Goal: Information Seeking & Learning: Compare options

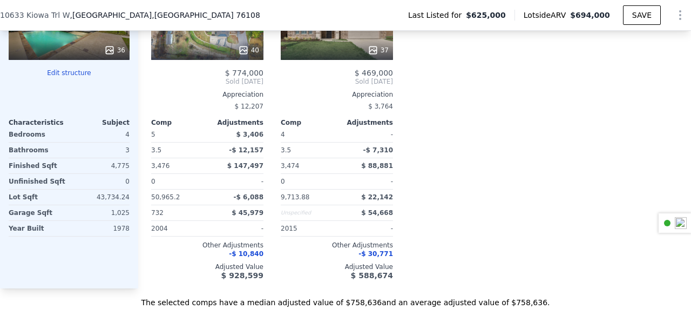
scroll to position [1150, 0]
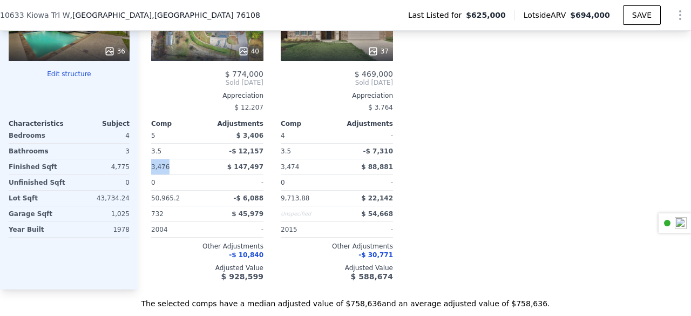
drag, startPoint x: 170, startPoint y: 182, endPoint x: 148, endPoint y: 183, distance: 21.7
click at [148, 183] on div "Comp A ( 0.34 miles) 10601 Pack Saddle Trl NTREIS # 20841103 40 $ 774,000 Sold …" at bounding box center [207, 115] width 121 height 347
copy span "3,476"
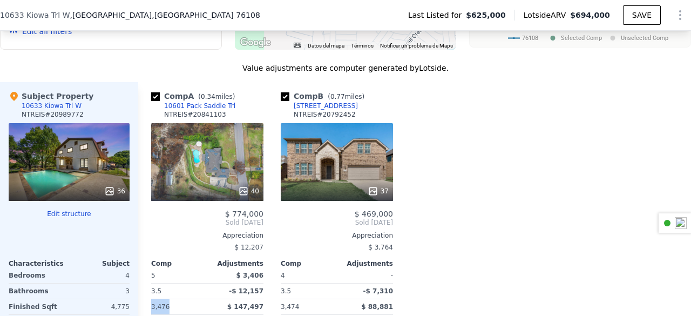
scroll to position [1002, 0]
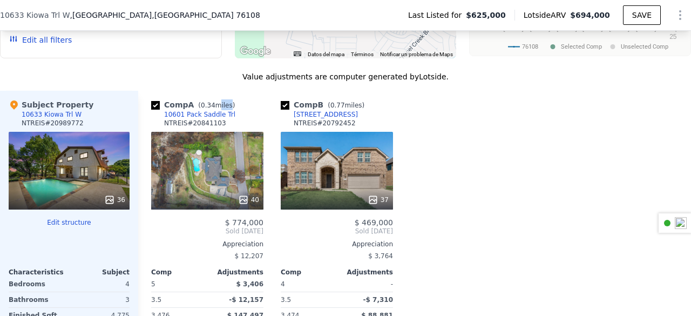
drag, startPoint x: 224, startPoint y: 126, endPoint x: 215, endPoint y: 123, distance: 9.2
click at [215, 123] on div "Comp A ( 0.34 miles) 10601 Pack Saddle Trl NTREIS # 20841103" at bounding box center [207, 115] width 112 height 32
click at [221, 127] on div "Comp A ( 0.34 miles) 10601 Pack Saddle Trl NTREIS # 20841103" at bounding box center [207, 115] width 112 height 32
click at [165, 119] on div "10601 Pack Saddle Trl" at bounding box center [199, 114] width 71 height 9
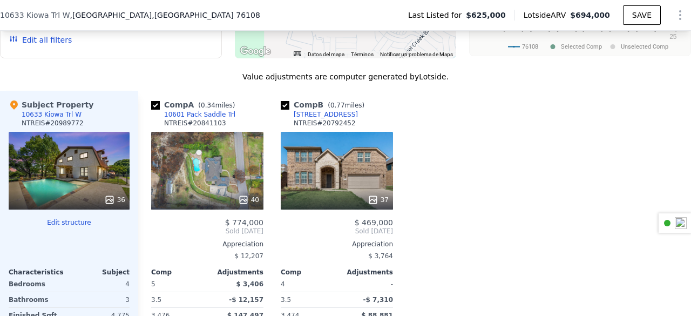
scroll to position [1010, 0]
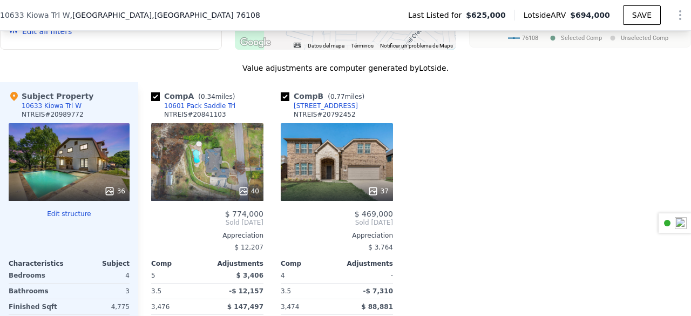
click at [348, 170] on div "37" at bounding box center [337, 162] width 112 height 78
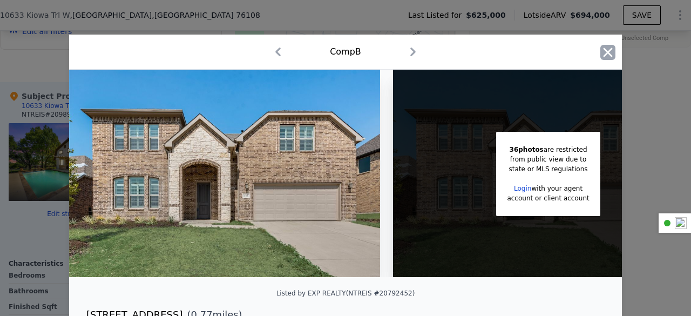
click at [604, 56] on icon "button" at bounding box center [608, 52] width 15 height 15
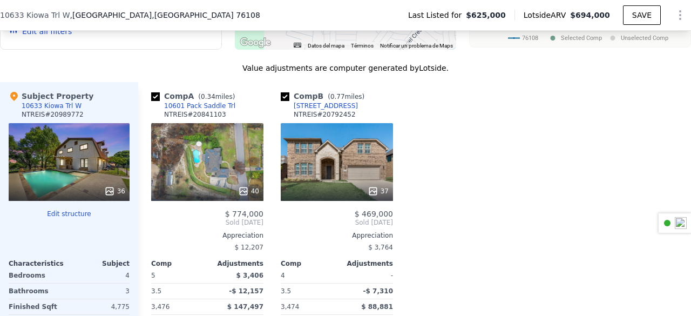
click at [333, 110] on div "257 Soaring Hills Blvd" at bounding box center [326, 106] width 64 height 9
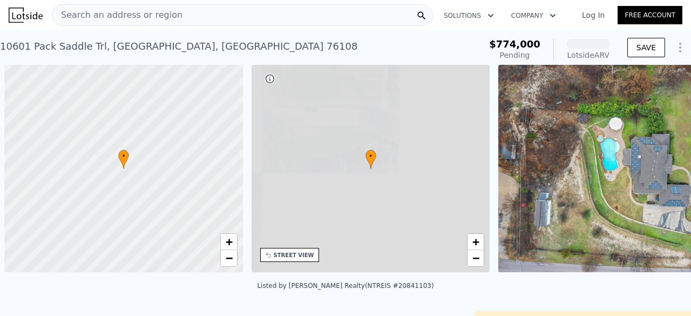
scroll to position [0, 4]
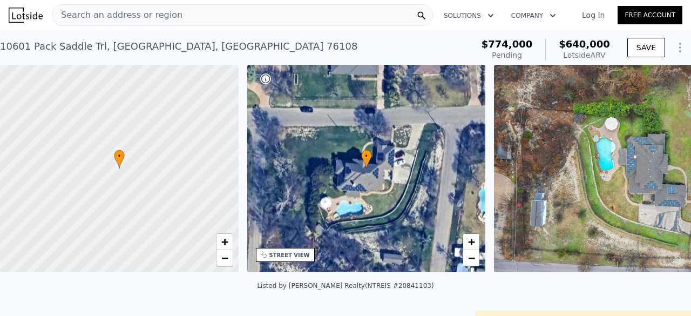
click at [147, 46] on div "[STREET_ADDRESS]" at bounding box center [179, 46] width 358 height 15
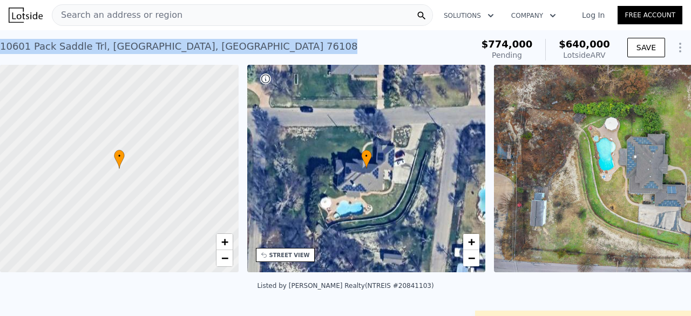
click at [147, 46] on div "10601 Pack Saddle Trl , Fort Worth , TX 76108" at bounding box center [179, 46] width 358 height 15
copy div "10601 Pack Saddle Trl , Fort Worth , TX 76108 Pending from $774k (~ARV $640k )"
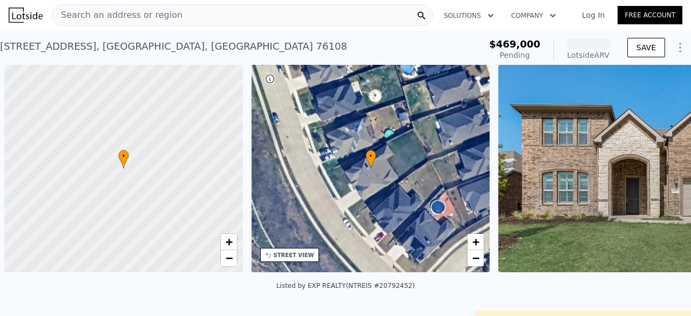
scroll to position [0, 4]
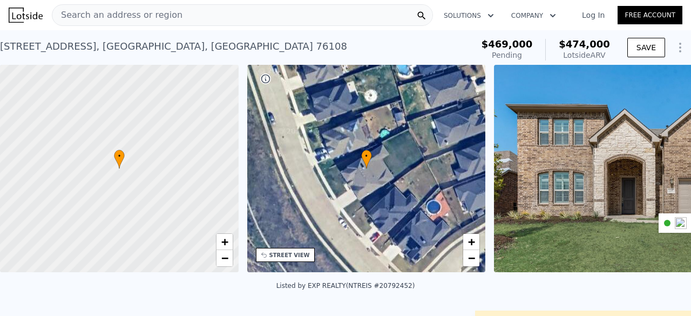
click at [142, 44] on div "257 Soaring Hills Blvd , Fort Worth , TX 76108" at bounding box center [173, 46] width 347 height 15
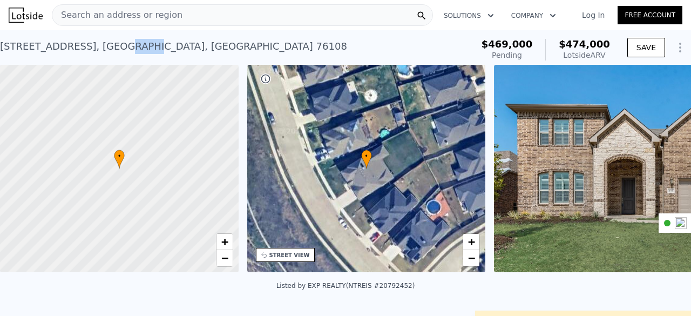
click at [142, 44] on div "257 Soaring Hills Blvd , Fort Worth , TX 76108" at bounding box center [173, 46] width 347 height 15
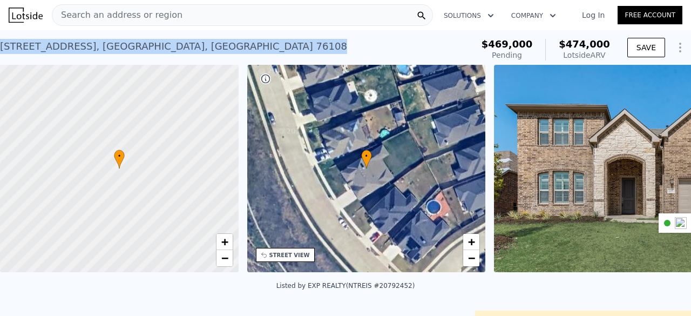
click at [142, 44] on div "257 Soaring Hills Blvd , Fort Worth , TX 76108" at bounding box center [173, 46] width 347 height 15
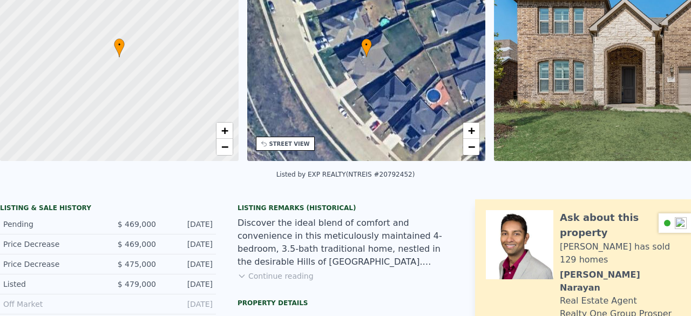
scroll to position [0, 0]
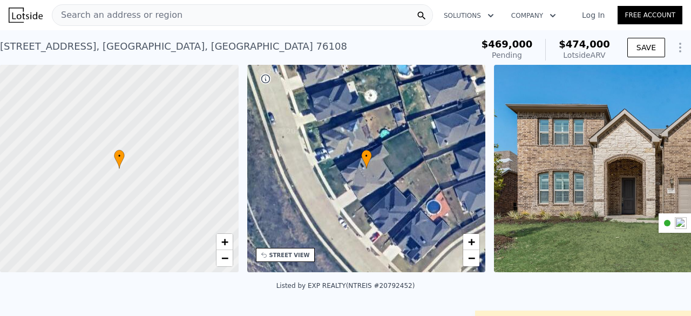
click at [306, 10] on div "Search an address or region" at bounding box center [242, 15] width 381 height 22
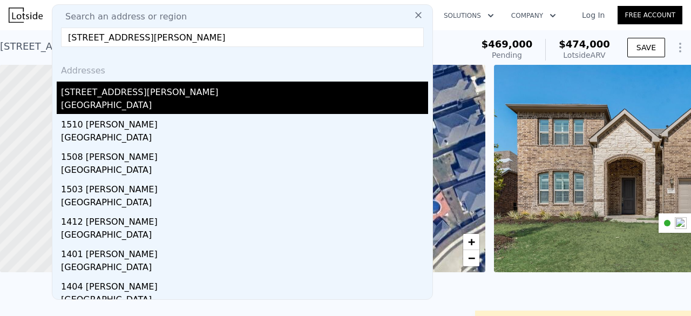
type input "1505 Jennifer Street Richardson, TX 75082"
click at [138, 103] on div "Richardson, TX 75082" at bounding box center [244, 106] width 367 height 15
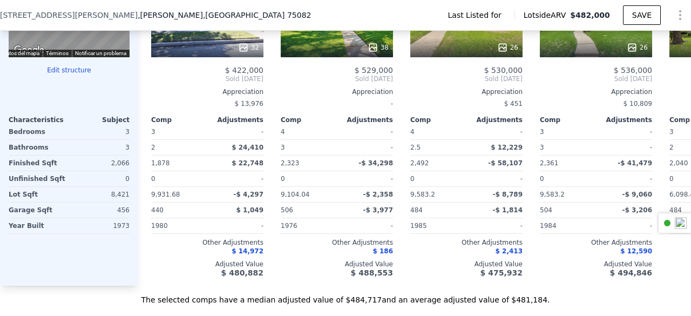
scroll to position [1056, 0]
click at [203, 12] on span ", TX 75082" at bounding box center [257, 15] width 109 height 9
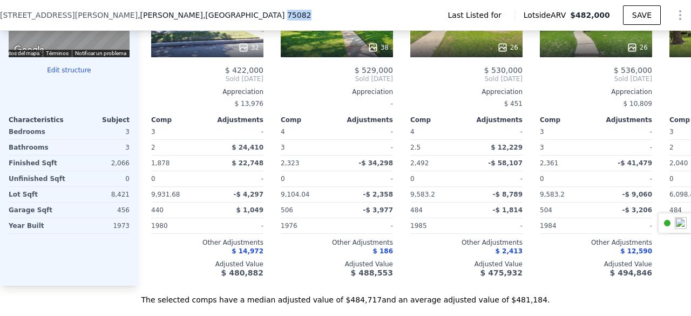
click at [203, 12] on span ", TX 75082" at bounding box center [257, 15] width 109 height 9
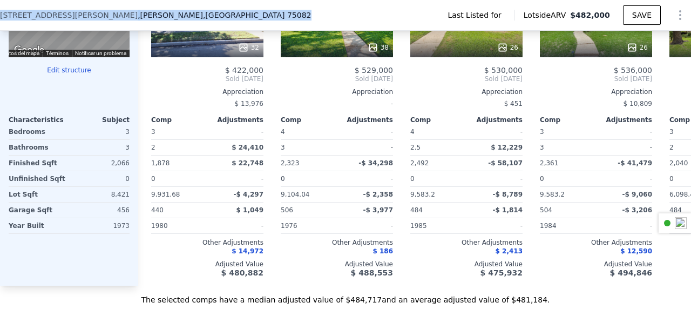
drag, startPoint x: 0, startPoint y: 15, endPoint x: 146, endPoint y: 18, distance: 145.9
click at [146, 18] on div "1505 Jennifer St , Richardson , TX 75082 Last Listed for Lotside ARV $482,000 S…" at bounding box center [345, 15] width 691 height 30
copy div "1505 Jennifer St , Richardson , TX 75082"
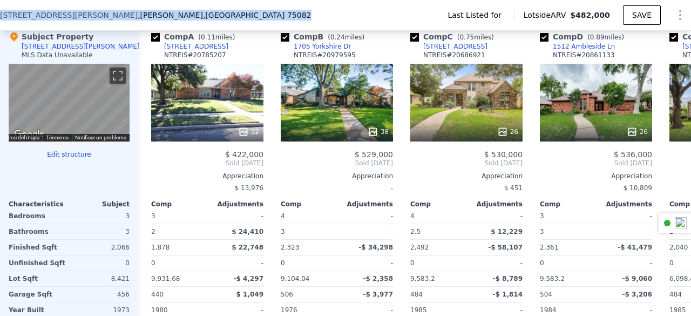
scroll to position [0, 6]
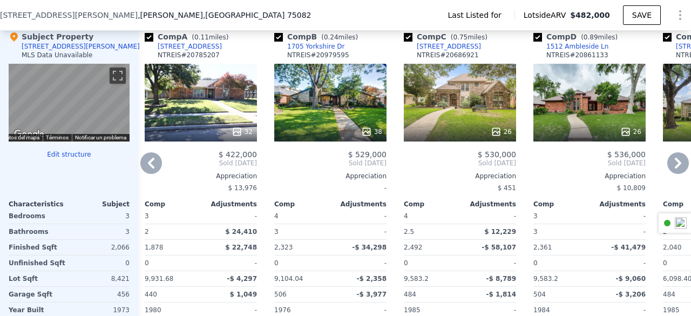
click at [218, 95] on div "32" at bounding box center [201, 103] width 112 height 78
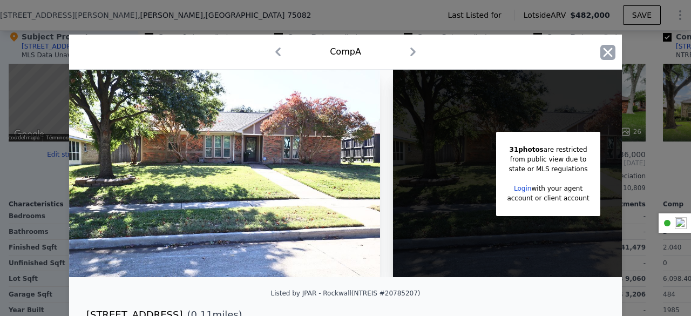
click at [603, 50] on icon "button" at bounding box center [608, 52] width 15 height 15
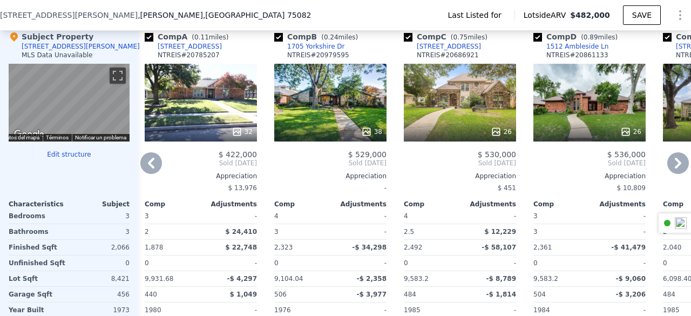
click at [196, 49] on div "2329 Woodglen Dr" at bounding box center [190, 46] width 64 height 9
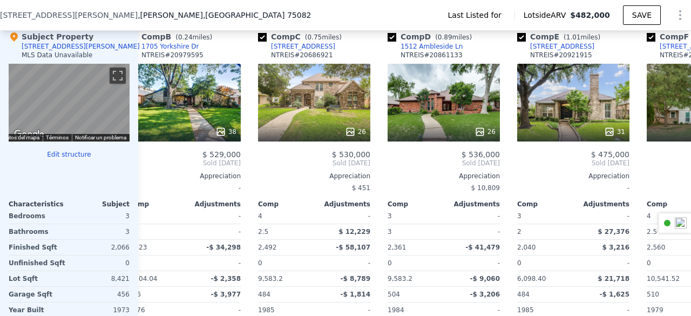
scroll to position [0, 152]
click at [548, 50] on div "[STREET_ADDRESS]" at bounding box center [562, 46] width 64 height 9
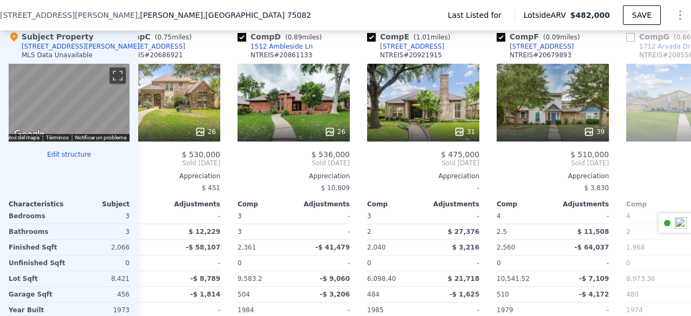
scroll to position [0, 302]
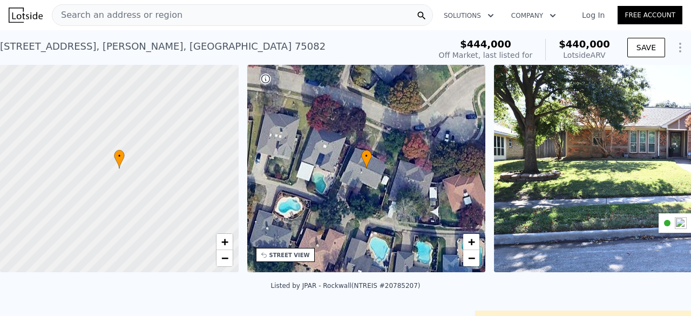
click at [103, 48] on div "2329 Woodglen Dr , Richardson , TX 75082" at bounding box center [163, 46] width 326 height 15
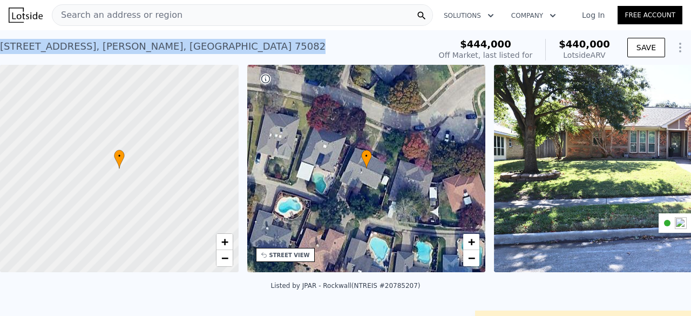
click at [103, 48] on div "2329 Woodglen Dr , Richardson , TX 75082" at bounding box center [163, 46] width 326 height 15
copy div "2329 Woodglen Dr , Richardson , TX 75082 No sales on record (~ARV $440k )"
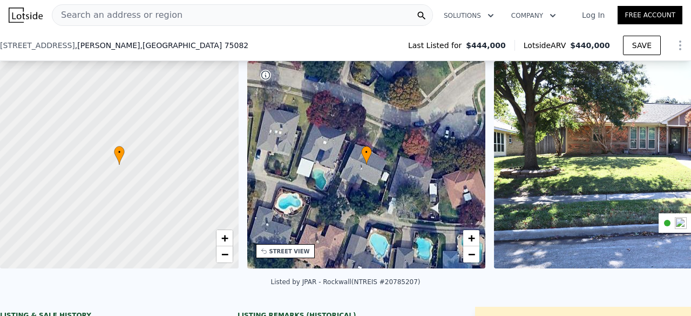
scroll to position [133, 0]
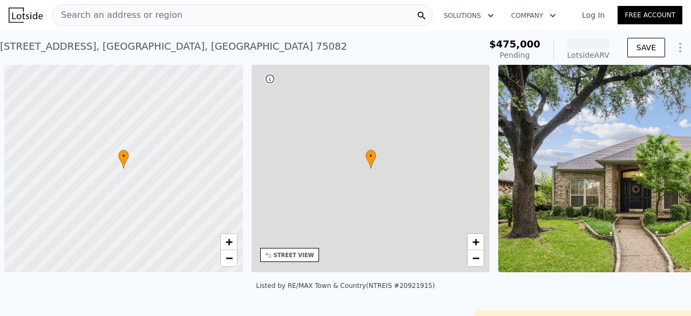
scroll to position [0, 4]
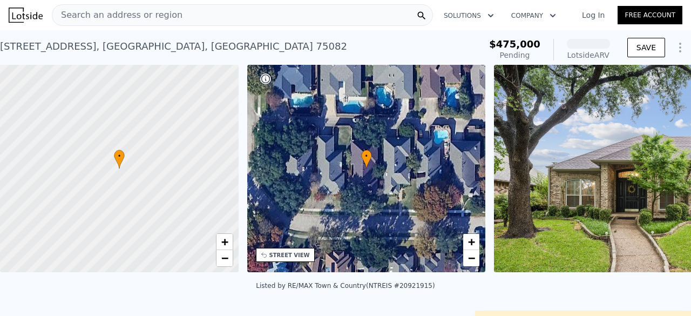
click at [111, 47] on div "[STREET_ADDRESS]" at bounding box center [173, 46] width 347 height 15
